Goal: Complete application form

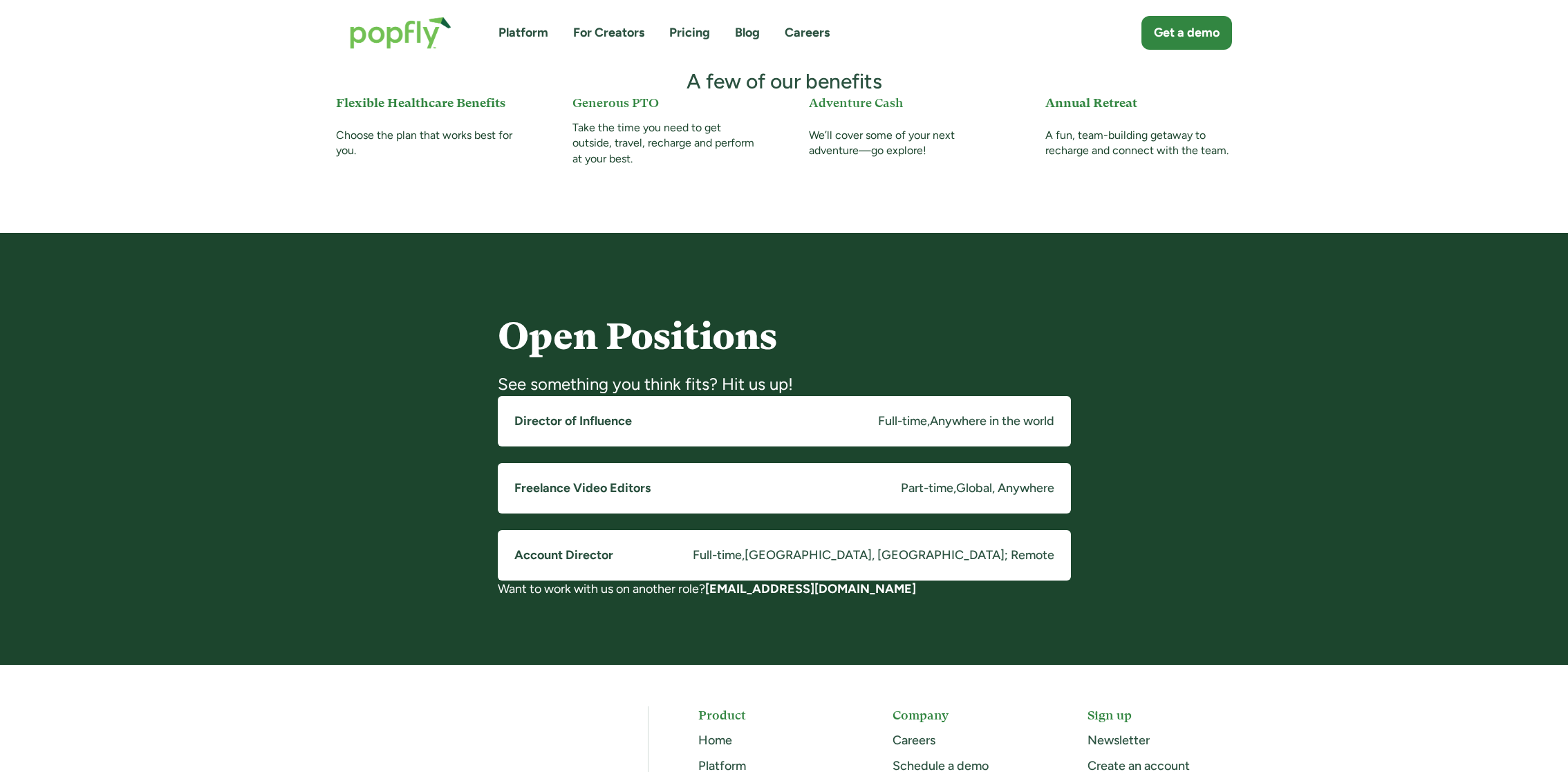
scroll to position [819, 0]
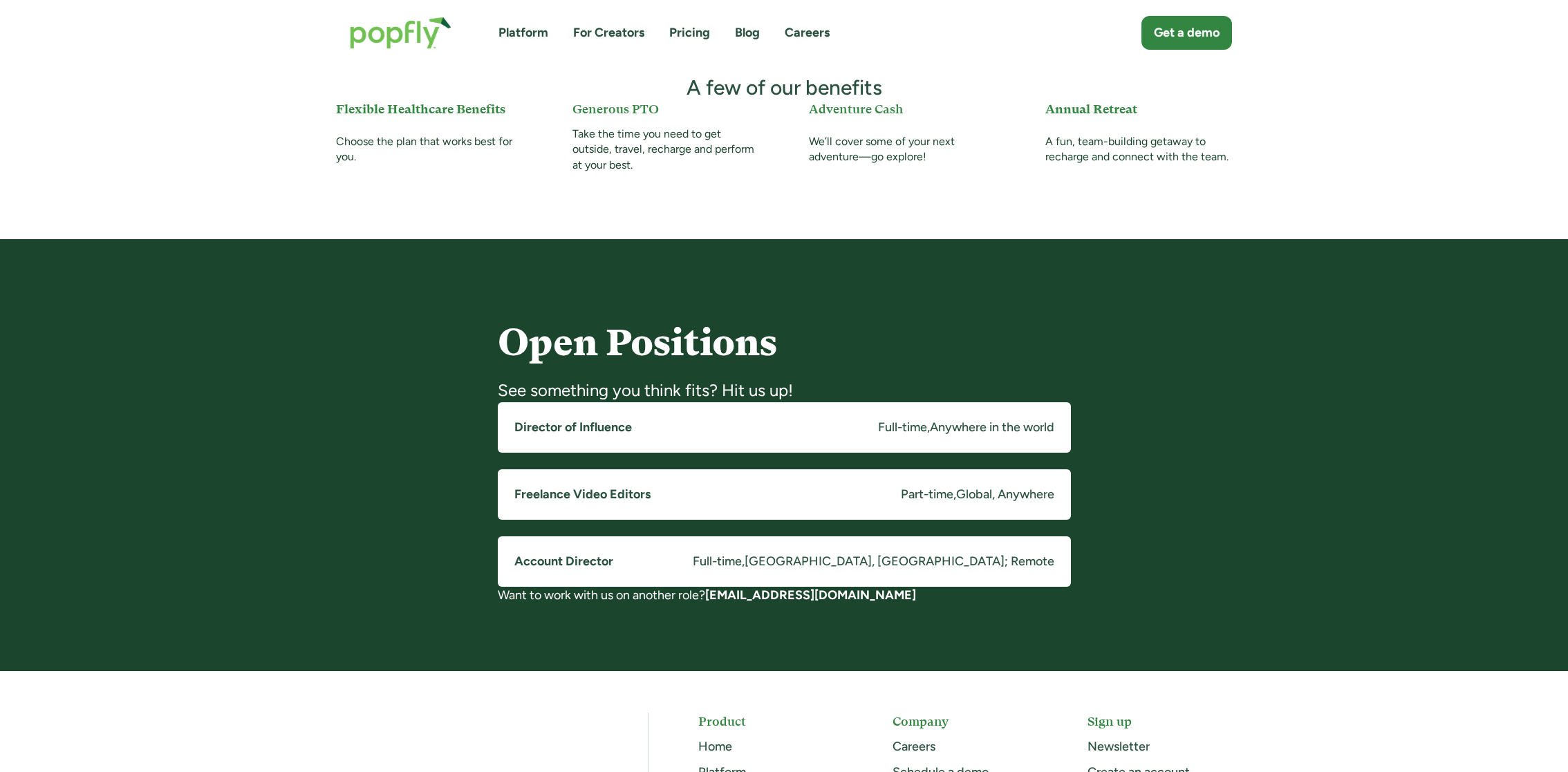
click at [573, 430] on h5 "Director of Influence" at bounding box center [573, 428] width 117 height 17
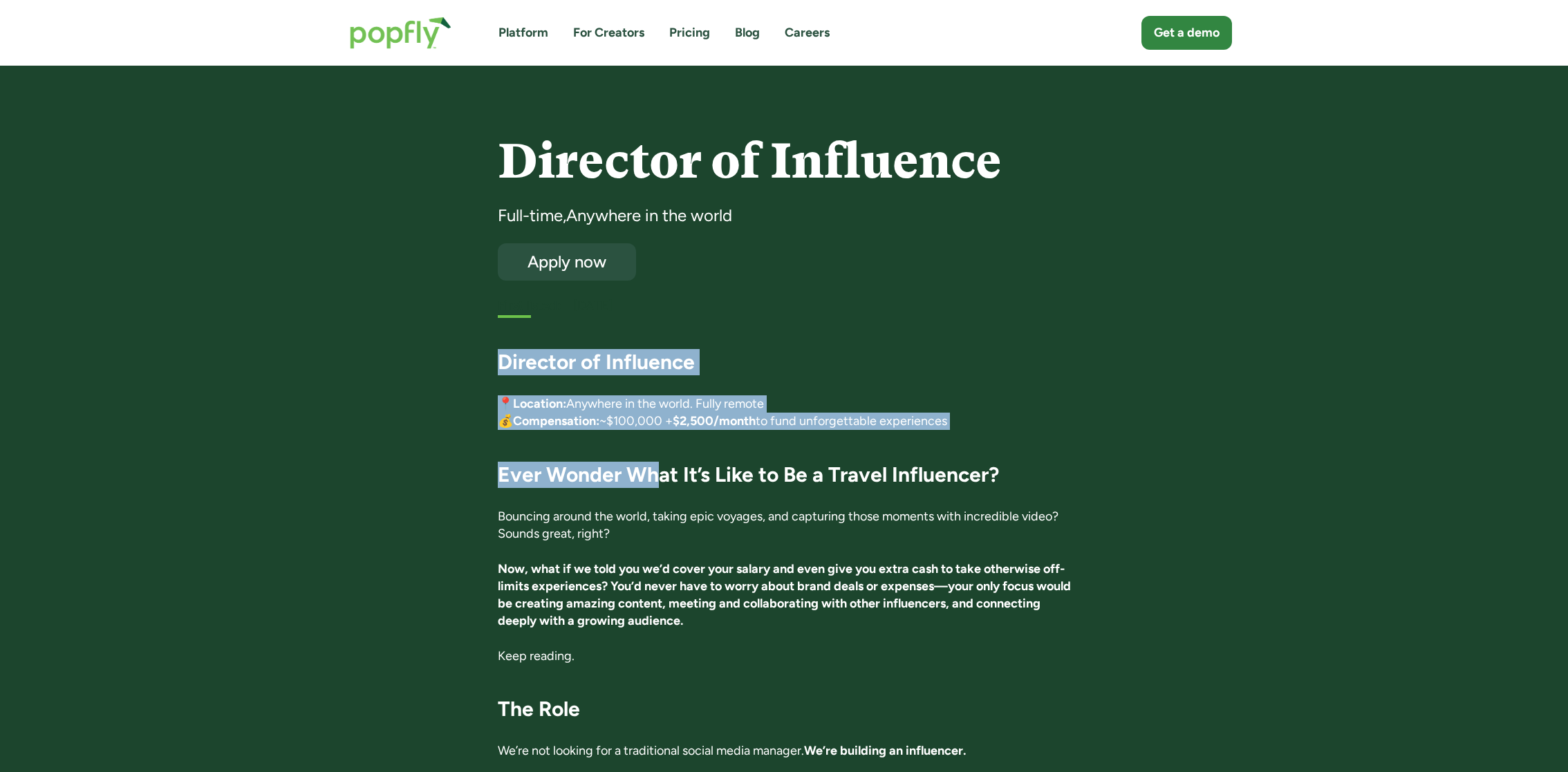
drag, startPoint x: 499, startPoint y: 357, endPoint x: 656, endPoint y: 469, distance: 192.9
click at [656, 469] on strong "Ever Wonder What It’s Like to Be a Travel Influencer?" at bounding box center [749, 475] width 501 height 26
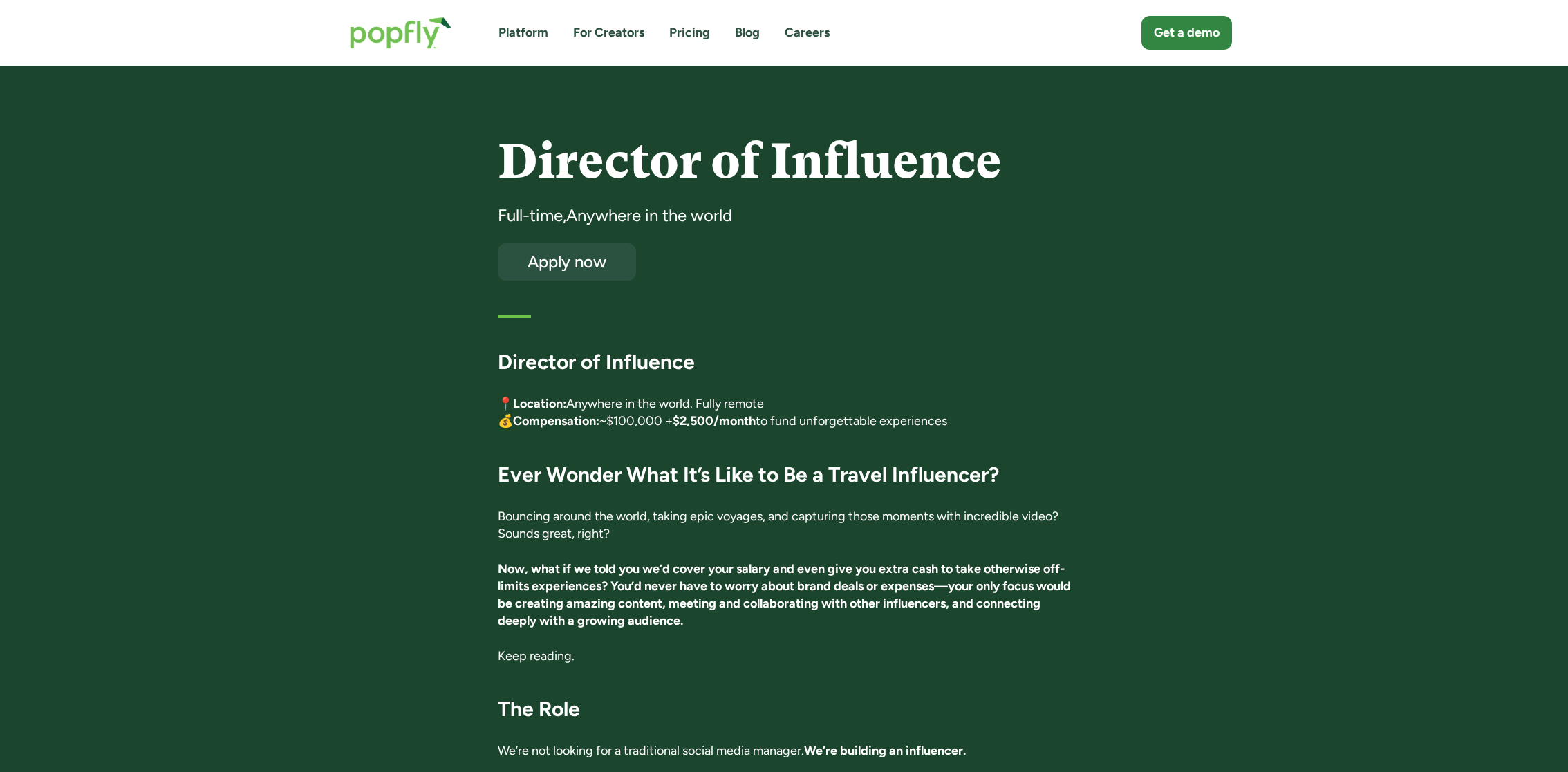
click at [861, 291] on div "Director of Influence Full-time , Anywhere in the world Apply now First listed:…" at bounding box center [784, 225] width 573 height 181
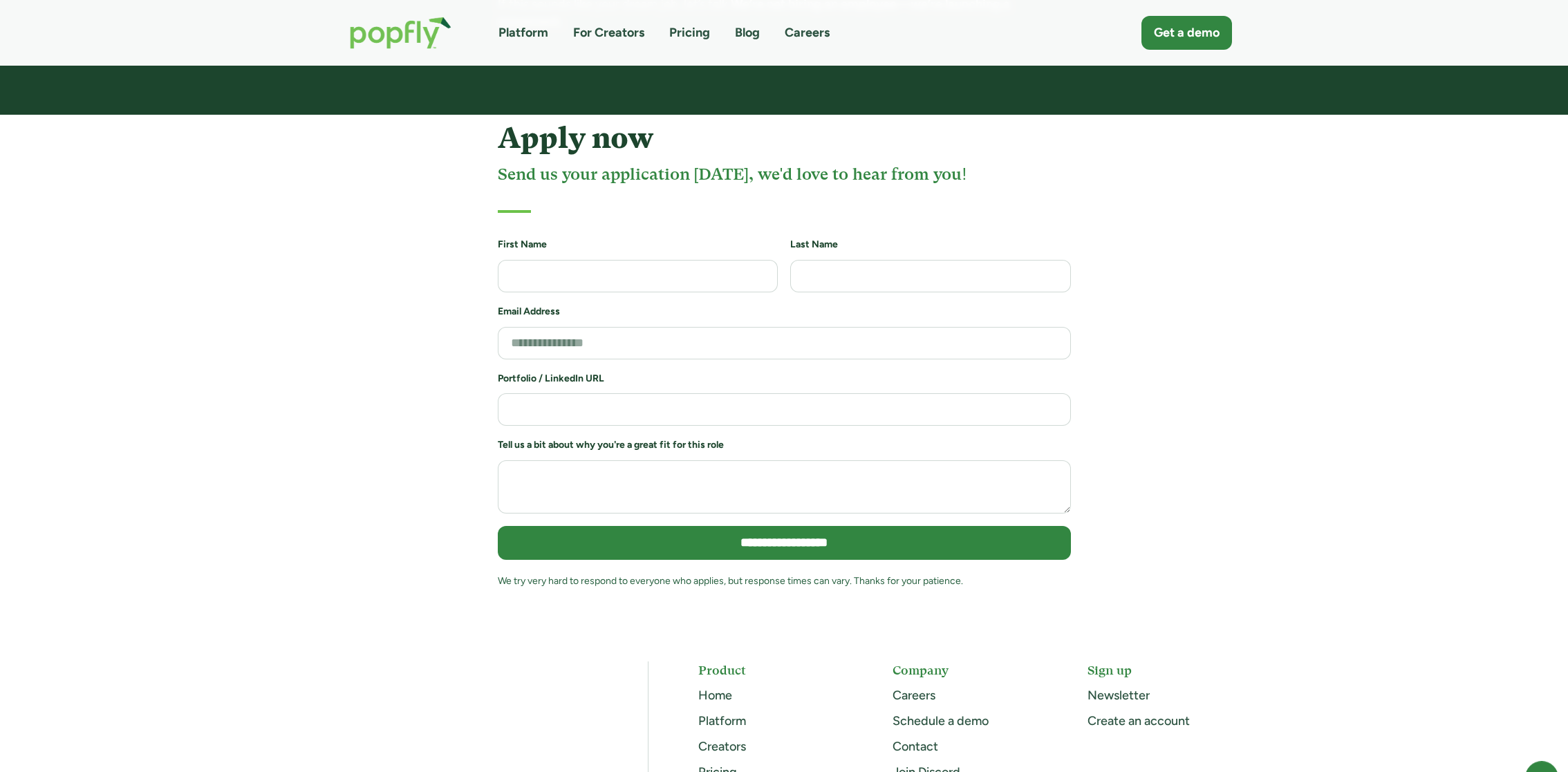
scroll to position [2880, 0]
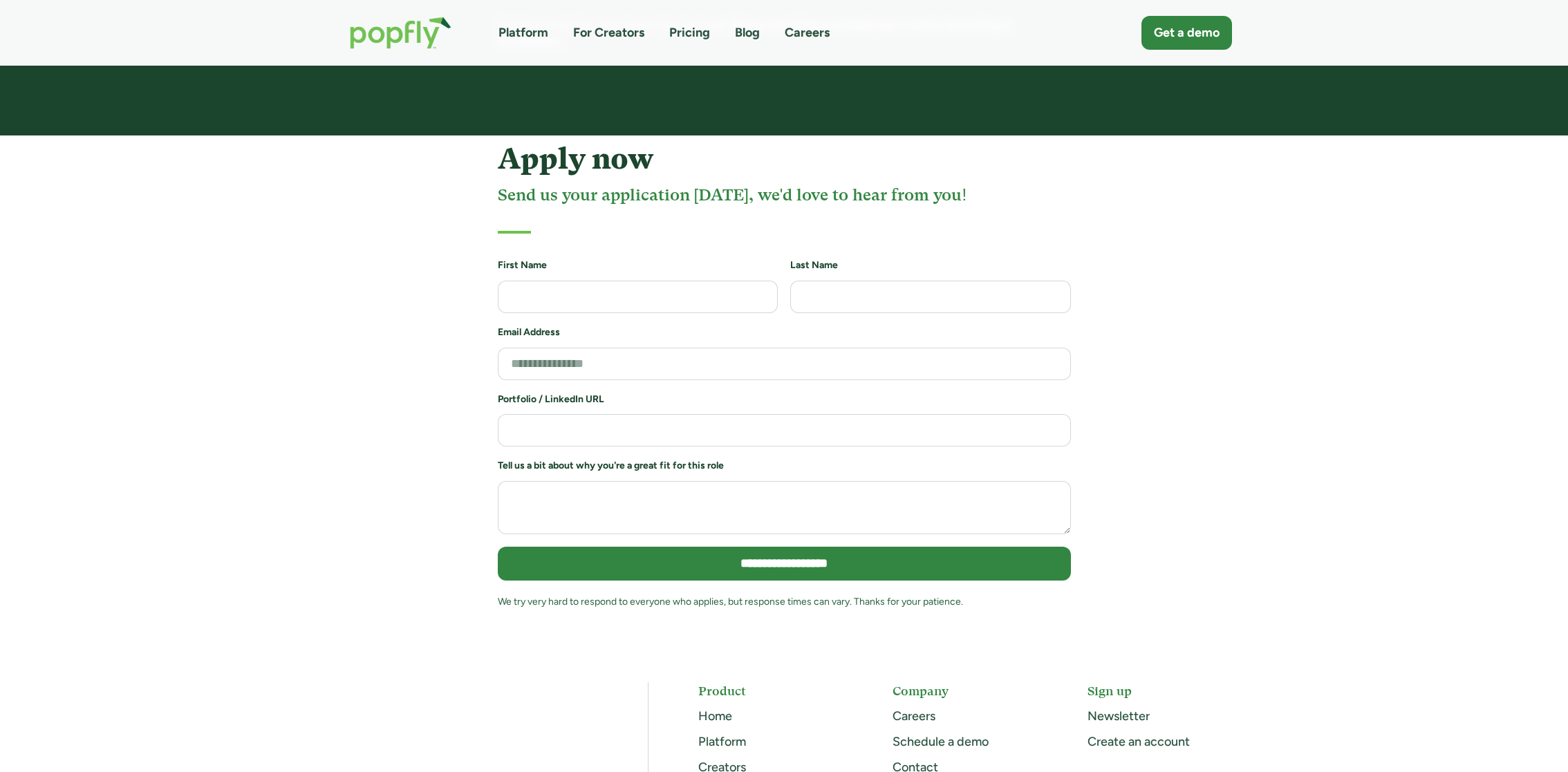
click at [535, 393] on div "Portfolio / LinkedIn URL" at bounding box center [784, 420] width 573 height 55
click at [507, 348] on input "Job Application Form" at bounding box center [784, 364] width 573 height 33
click at [458, 268] on div "**********" at bounding box center [784, 388] width 930 height 492
click at [572, 414] on input "Job Application Form" at bounding box center [784, 430] width 573 height 33
click at [572, 481] on textarea "Job Application Form" at bounding box center [784, 507] width 573 height 53
